Goal: Find specific page/section: Find specific page/section

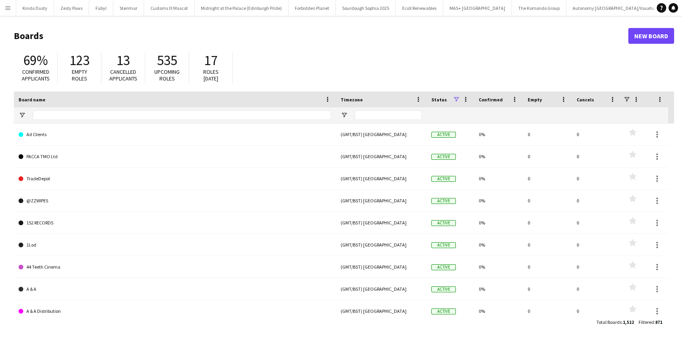
click at [10, 3] on button "Menu" at bounding box center [8, 8] width 16 height 16
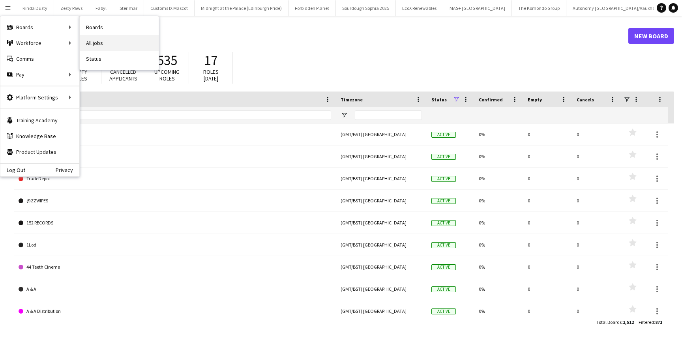
click at [101, 43] on link "All jobs" at bounding box center [119, 43] width 79 height 16
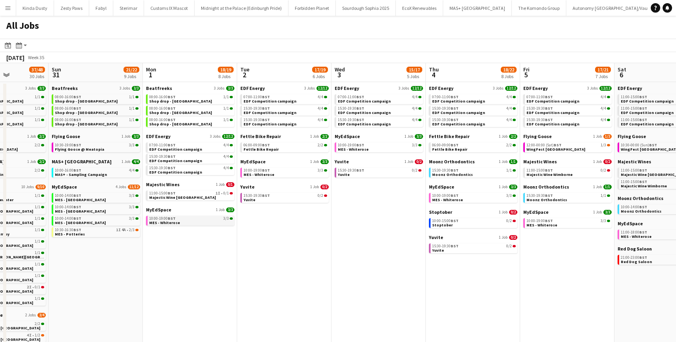
scroll to position [0, 329]
click at [341, 171] on span "15:30-19:30 BST" at bounding box center [350, 171] width 26 height 4
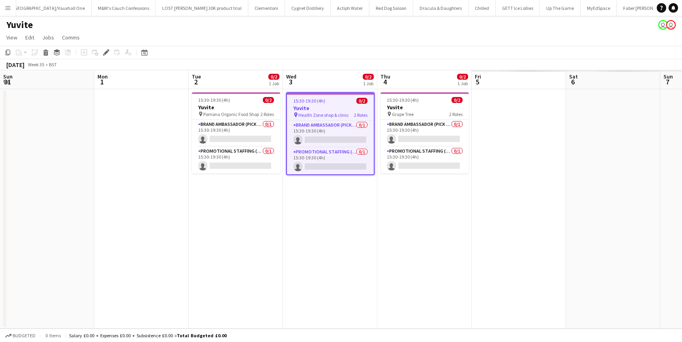
scroll to position [0, 272]
